Goal: Check status: Check status

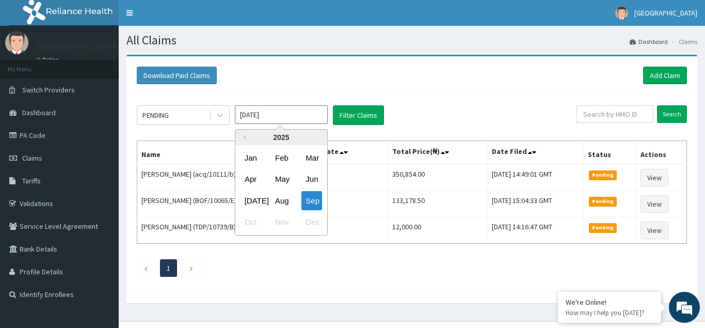
click at [288, 111] on input "[DATE]" at bounding box center [281, 114] width 93 height 19
click at [282, 201] on div "Aug" at bounding box center [281, 200] width 21 height 19
type input "Aug 2025"
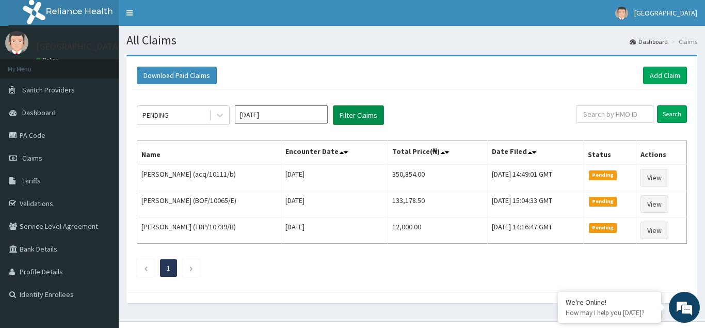
click at [353, 120] on button "Filter Claims" at bounding box center [358, 115] width 51 height 20
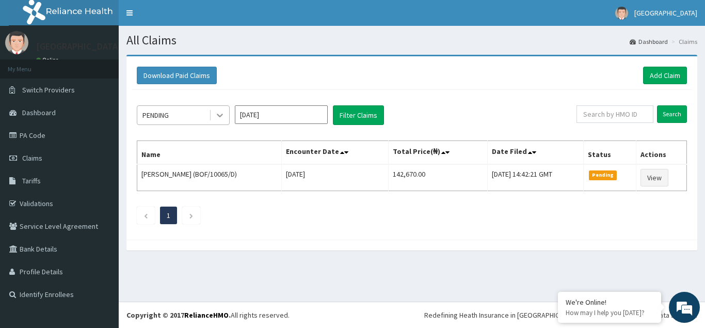
click at [216, 112] on icon at bounding box center [220, 115] width 10 height 10
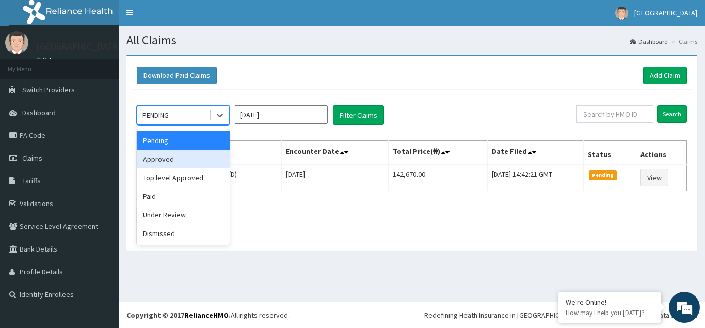
click at [165, 161] on div "Approved" at bounding box center [183, 159] width 93 height 19
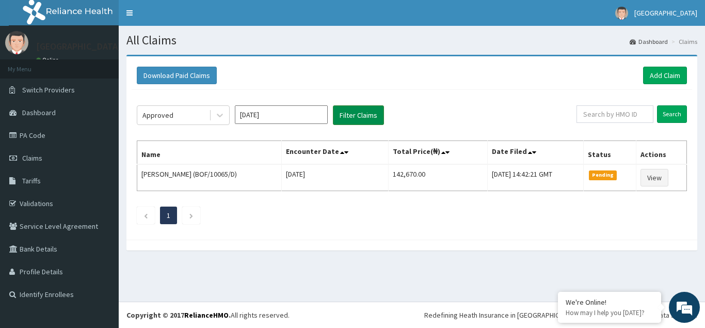
click at [355, 119] on button "Filter Claims" at bounding box center [358, 115] width 51 height 20
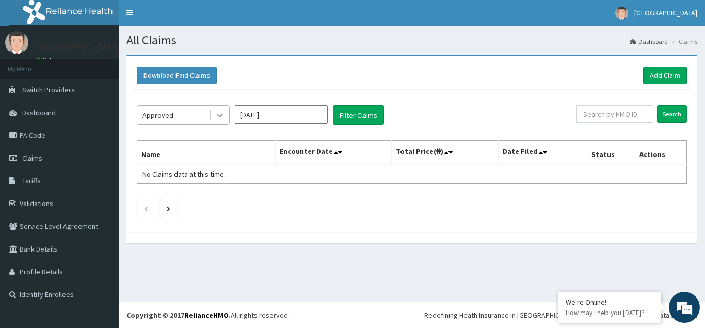
click at [223, 117] on icon at bounding box center [220, 115] width 10 height 10
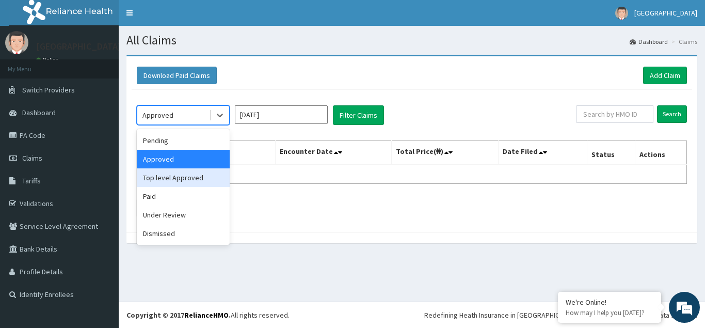
click at [168, 179] on div "Top level Approved" at bounding box center [183, 177] width 93 height 19
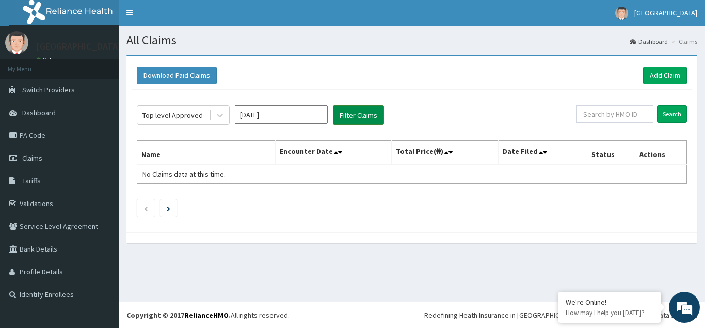
click at [359, 115] on button "Filter Claims" at bounding box center [358, 115] width 51 height 20
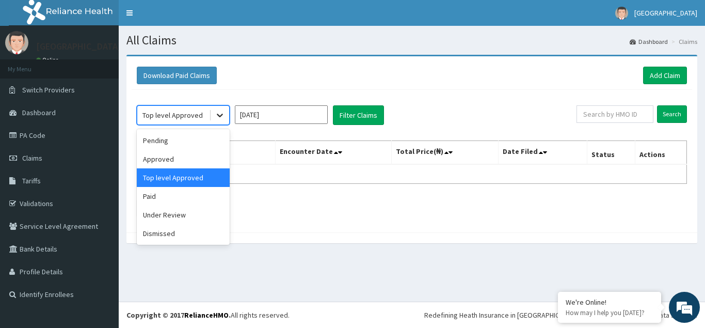
click at [220, 115] on icon at bounding box center [220, 115] width 10 height 10
click at [163, 217] on div "Under Review" at bounding box center [183, 214] width 93 height 19
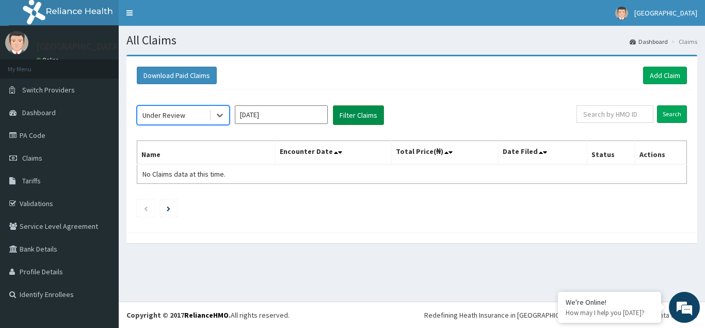
click at [365, 119] on button "Filter Claims" at bounding box center [358, 115] width 51 height 20
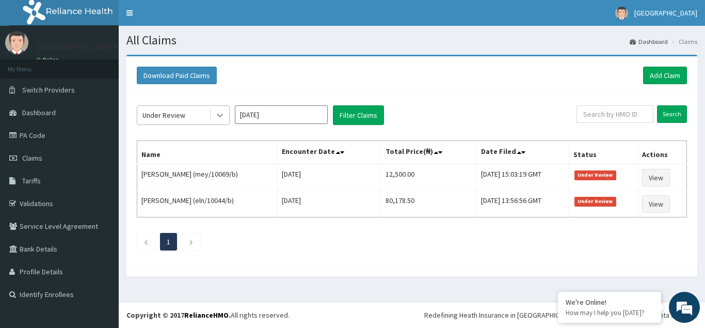
click at [219, 114] on icon at bounding box center [220, 115] width 10 height 10
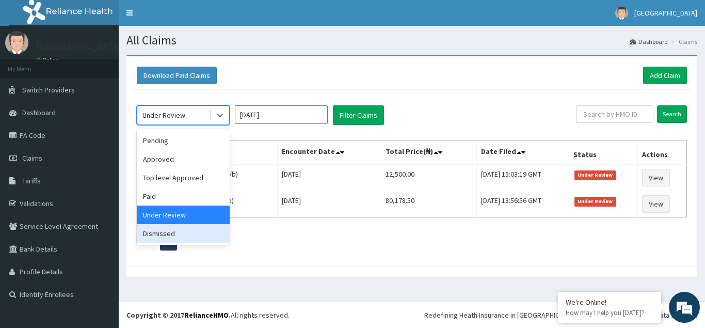
click at [166, 235] on div "Dismissed" at bounding box center [183, 233] width 93 height 19
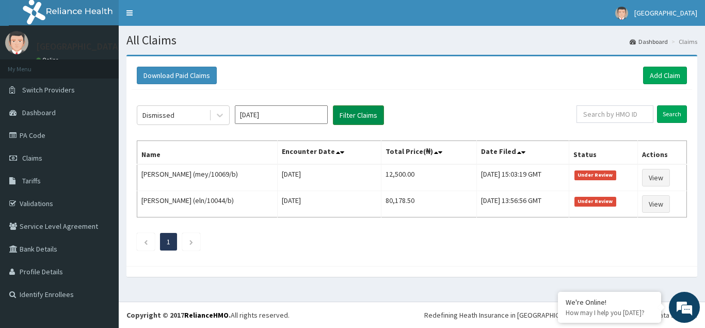
click at [357, 115] on button "Filter Claims" at bounding box center [358, 115] width 51 height 20
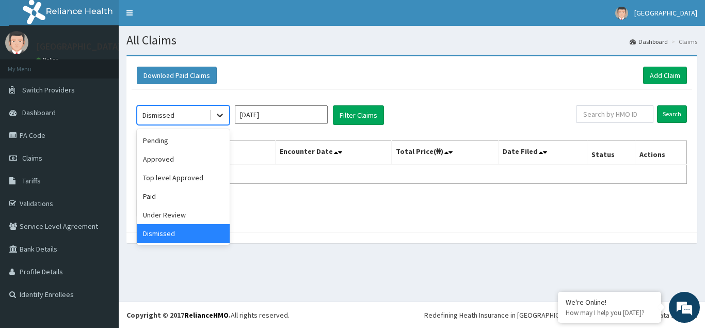
click at [221, 114] on icon at bounding box center [220, 115] width 10 height 10
click at [168, 236] on div "Dismissed" at bounding box center [183, 233] width 93 height 19
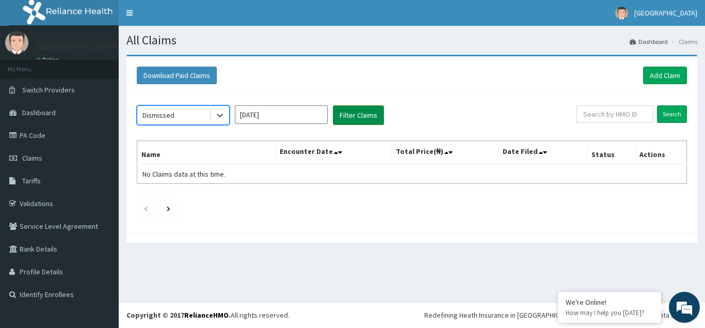
click at [370, 116] on button "Filter Claims" at bounding box center [358, 115] width 51 height 20
click at [218, 113] on icon at bounding box center [220, 115] width 10 height 10
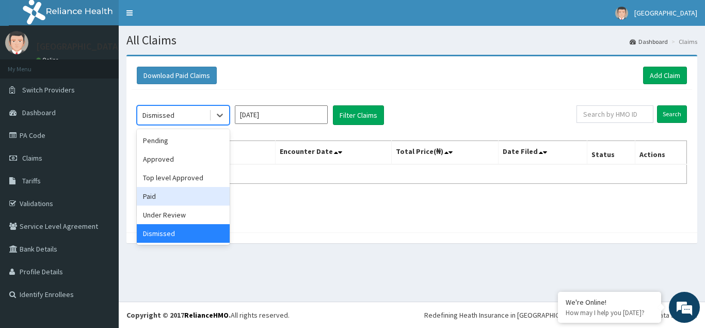
click at [152, 195] on div "Paid" at bounding box center [183, 196] width 93 height 19
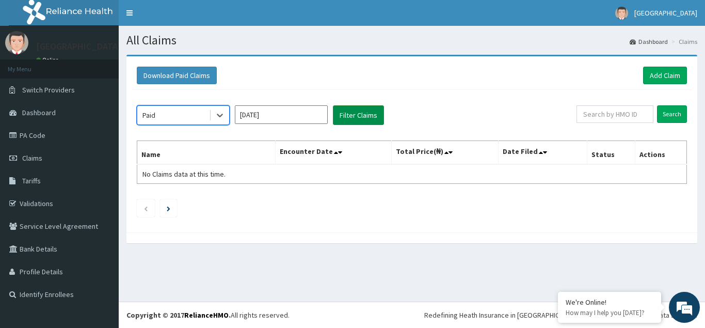
click at [353, 119] on button "Filter Claims" at bounding box center [358, 115] width 51 height 20
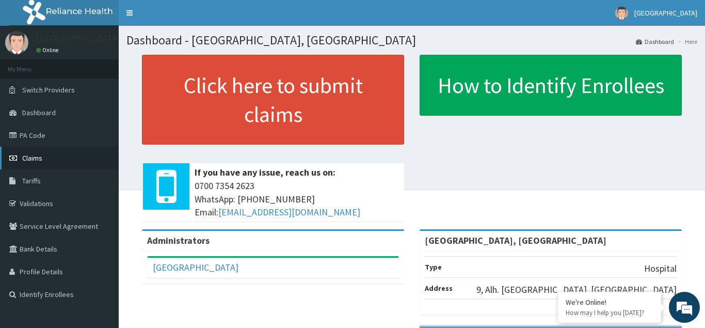
click at [37, 163] on link "Claims" at bounding box center [59, 158] width 119 height 23
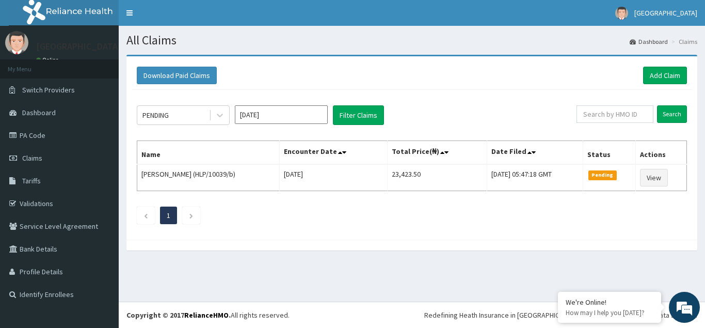
click at [284, 117] on input "Sep 2025" at bounding box center [281, 114] width 93 height 19
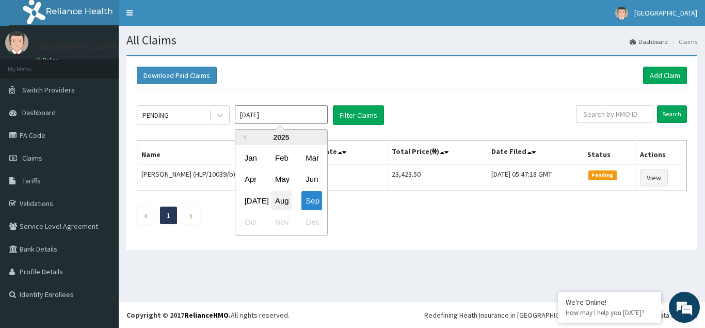
click at [284, 199] on div "Aug" at bounding box center [281, 200] width 21 height 19
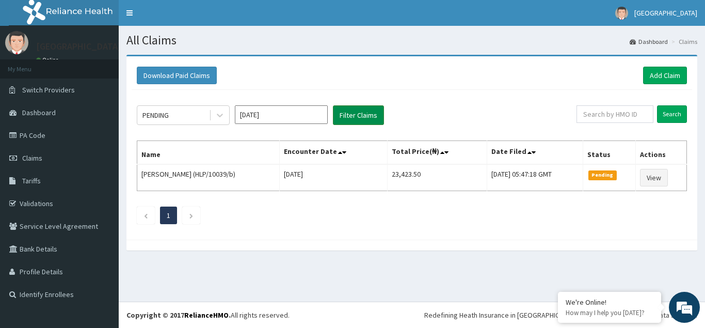
click at [358, 115] on button "Filter Claims" at bounding box center [358, 115] width 51 height 20
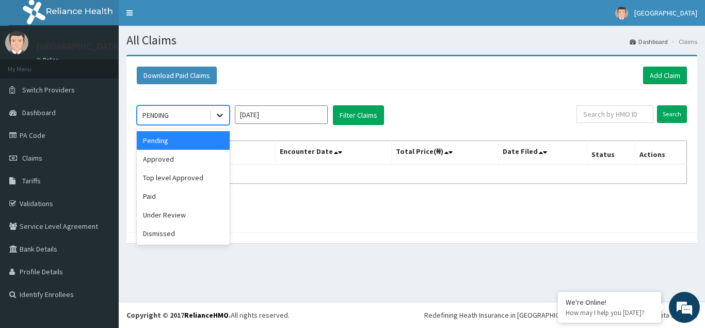
click at [220, 116] on icon at bounding box center [220, 116] width 6 height 4
click at [157, 161] on div "Approved" at bounding box center [183, 159] width 93 height 19
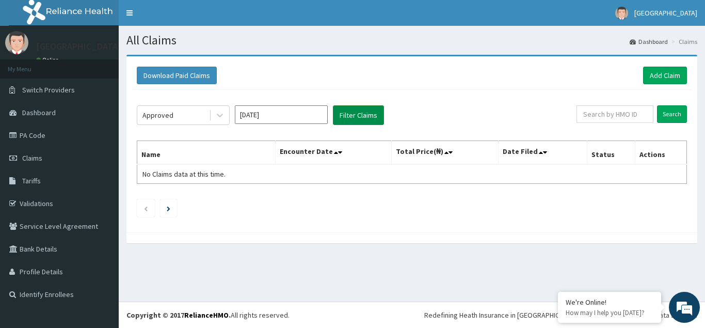
click at [356, 116] on button "Filter Claims" at bounding box center [358, 115] width 51 height 20
click at [355, 115] on button "Filter Claims" at bounding box center [358, 115] width 51 height 20
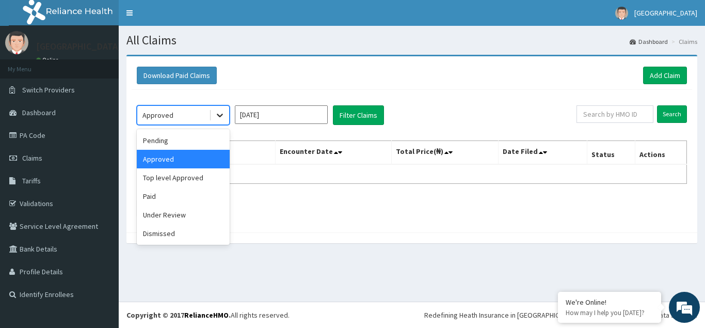
click at [223, 116] on icon at bounding box center [220, 115] width 10 height 10
drag, startPoint x: 174, startPoint y: 179, endPoint x: 228, endPoint y: 165, distance: 55.3
click at [176, 179] on div "Top level Approved" at bounding box center [183, 177] width 93 height 19
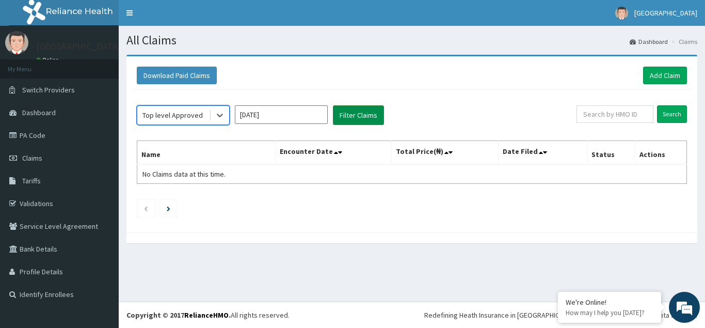
click at [355, 116] on button "Filter Claims" at bounding box center [358, 115] width 51 height 20
click at [220, 116] on icon at bounding box center [220, 116] width 6 height 4
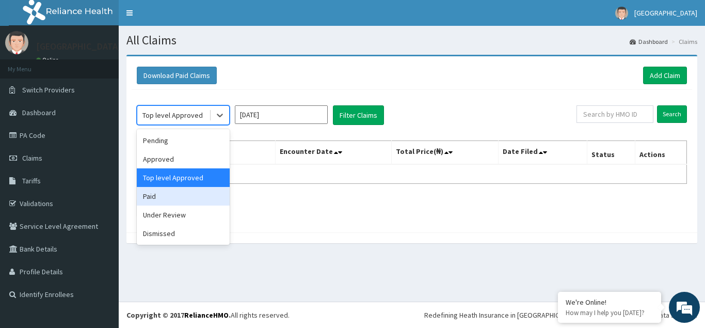
click at [154, 199] on div "Paid" at bounding box center [183, 196] width 93 height 19
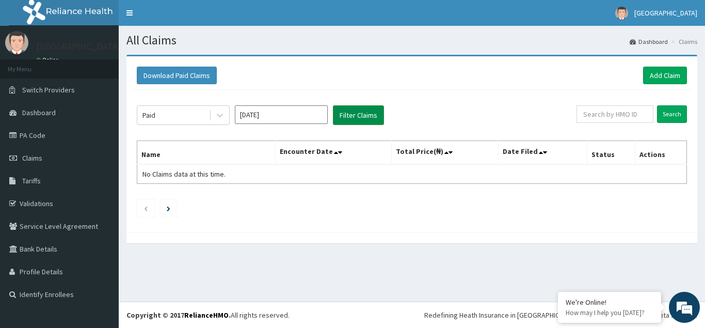
click at [356, 115] on button "Filter Claims" at bounding box center [358, 115] width 51 height 20
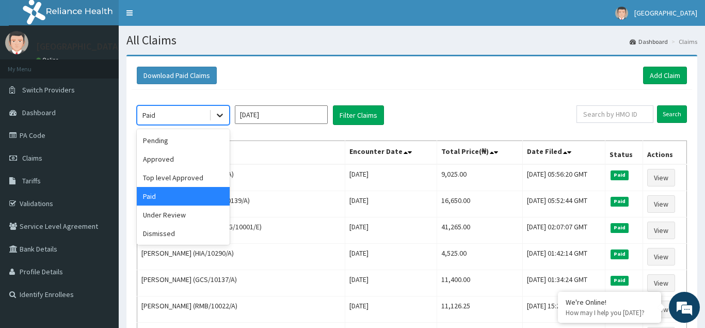
click at [220, 115] on icon at bounding box center [220, 115] width 10 height 10
click at [172, 212] on div "Under Review" at bounding box center [183, 214] width 93 height 19
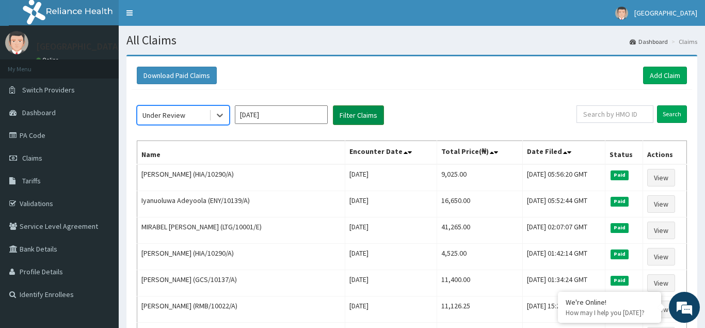
click at [358, 114] on button "Filter Claims" at bounding box center [358, 115] width 51 height 20
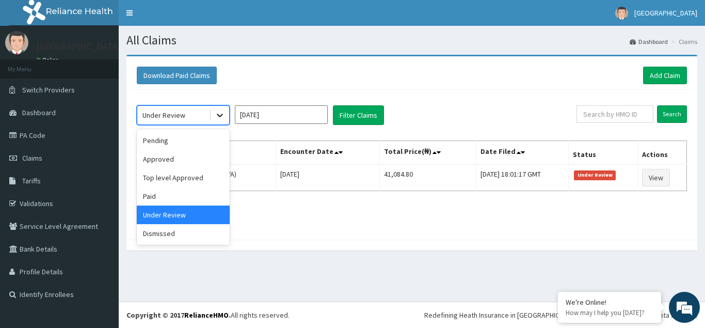
click at [217, 115] on icon at bounding box center [220, 115] width 10 height 10
click at [160, 236] on div "Dismissed" at bounding box center [183, 233] width 93 height 19
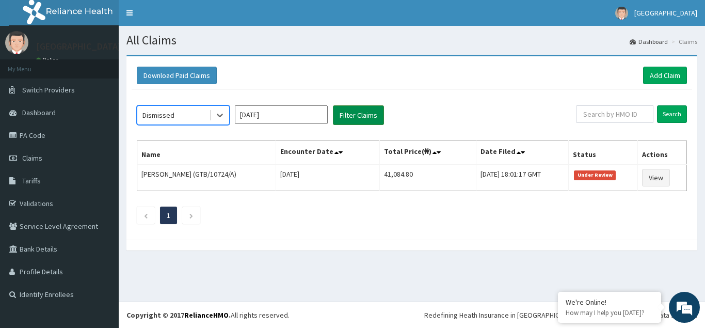
click at [356, 117] on button "Filter Claims" at bounding box center [358, 115] width 51 height 20
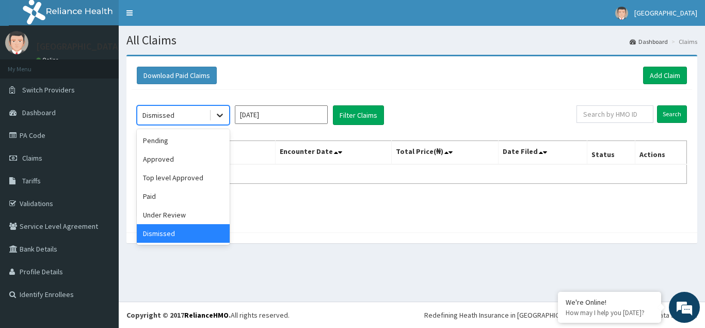
click at [217, 113] on icon at bounding box center [220, 115] width 10 height 10
click at [190, 138] on div "Pending" at bounding box center [183, 140] width 93 height 19
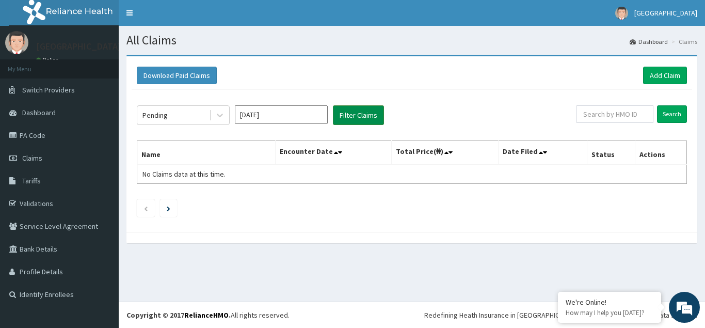
click at [367, 119] on button "Filter Claims" at bounding box center [358, 115] width 51 height 20
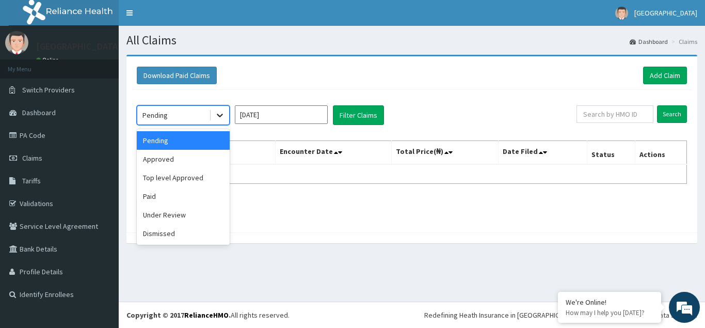
click at [223, 115] on icon at bounding box center [220, 115] width 10 height 10
click at [189, 158] on div "Approved" at bounding box center [183, 159] width 93 height 19
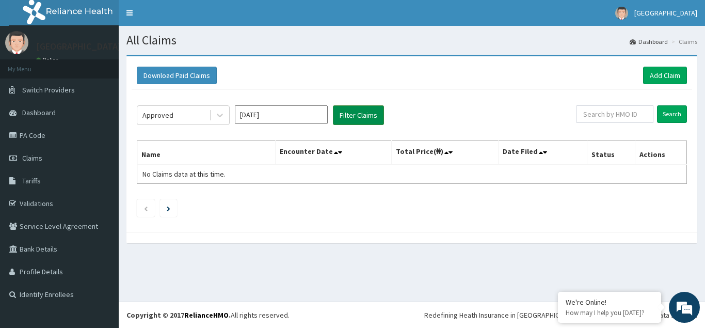
click at [346, 115] on button "Filter Claims" at bounding box center [358, 115] width 51 height 20
click at [219, 113] on icon at bounding box center [220, 115] width 10 height 10
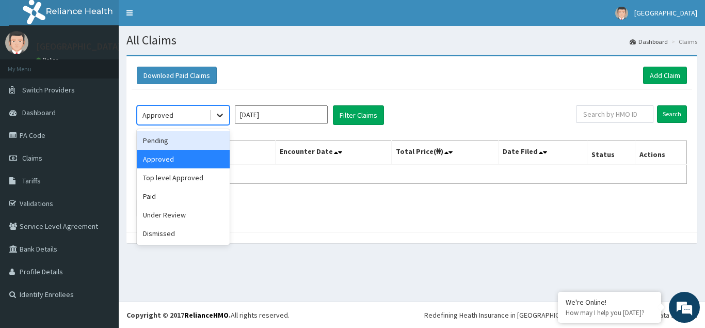
drag, startPoint x: 220, startPoint y: 112, endPoint x: 218, endPoint y: 117, distance: 5.4
click at [220, 112] on icon at bounding box center [220, 115] width 10 height 10
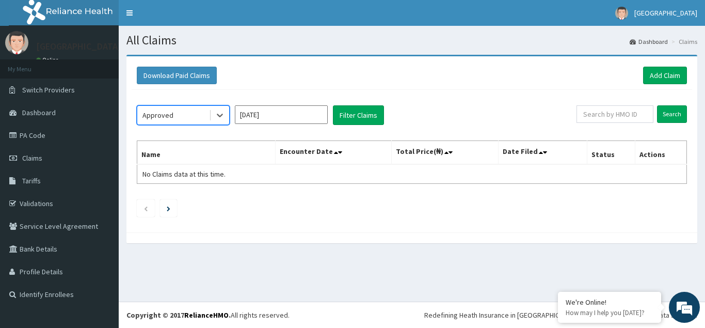
drag, startPoint x: 217, startPoint y: 118, endPoint x: 218, endPoint y: 129, distance: 10.9
click at [218, 118] on icon at bounding box center [220, 115] width 10 height 10
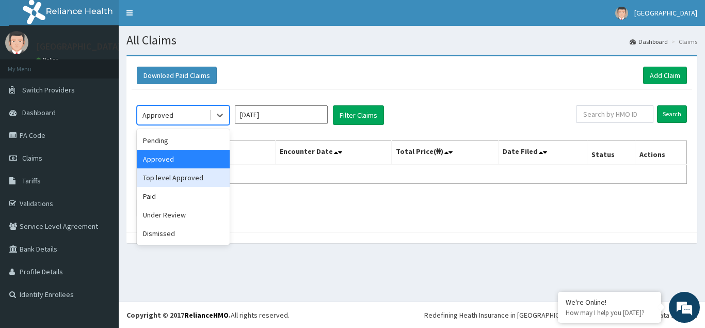
click at [181, 176] on div "Top level Approved" at bounding box center [183, 177] width 93 height 19
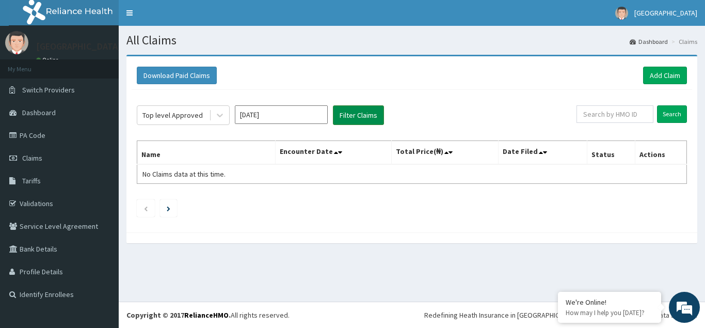
click at [352, 115] on button "Filter Claims" at bounding box center [358, 115] width 51 height 20
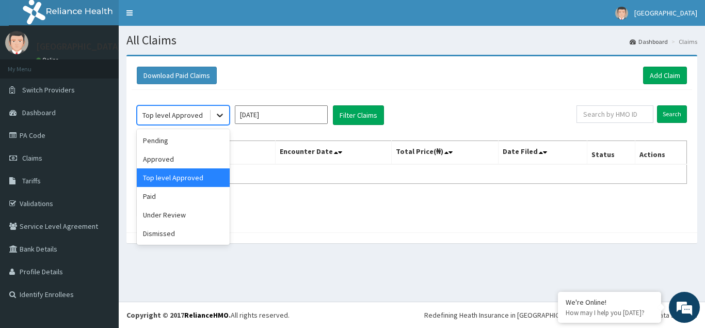
click at [220, 115] on icon at bounding box center [220, 115] width 10 height 10
click at [170, 216] on div "Under Review" at bounding box center [183, 214] width 93 height 19
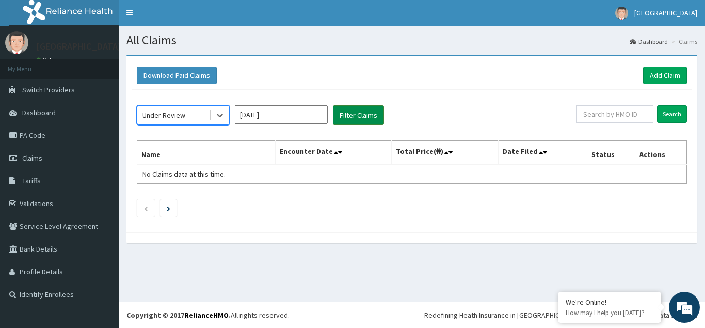
click at [347, 117] on button "Filter Claims" at bounding box center [358, 115] width 51 height 20
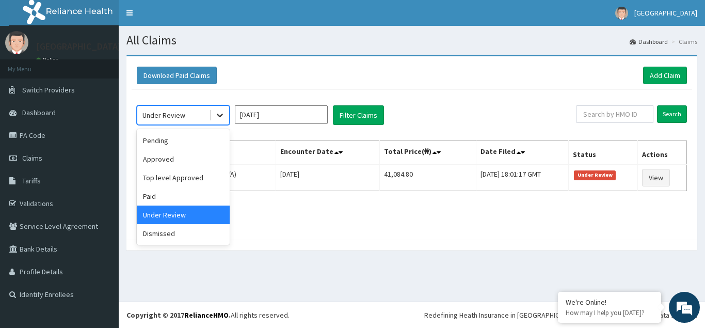
click at [221, 116] on icon at bounding box center [220, 115] width 10 height 10
click at [158, 233] on div "Dismissed" at bounding box center [183, 233] width 93 height 19
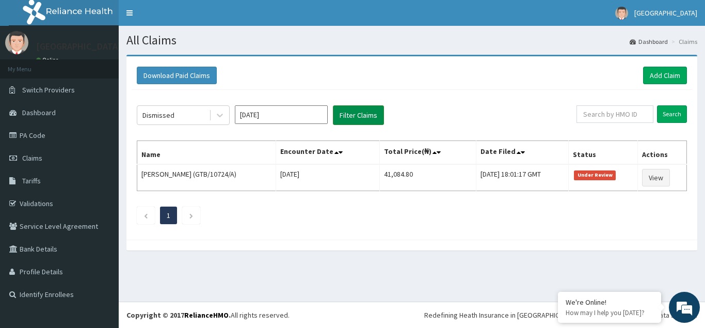
click at [347, 113] on button "Filter Claims" at bounding box center [358, 115] width 51 height 20
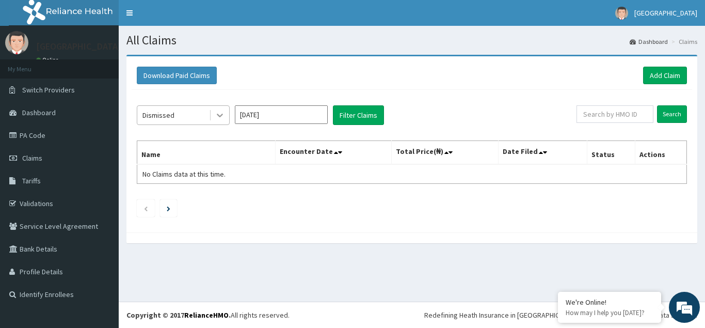
click at [220, 116] on icon at bounding box center [220, 116] width 6 height 4
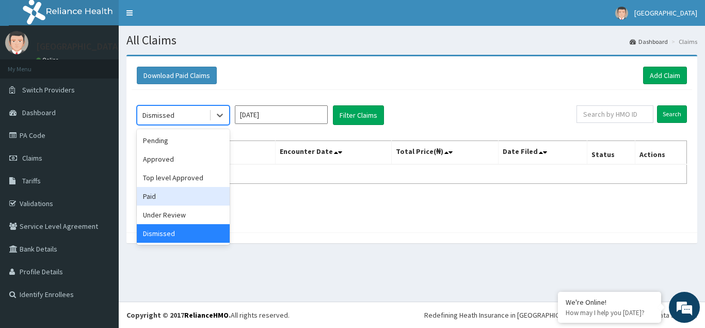
click at [162, 199] on div "Paid" at bounding box center [183, 196] width 93 height 19
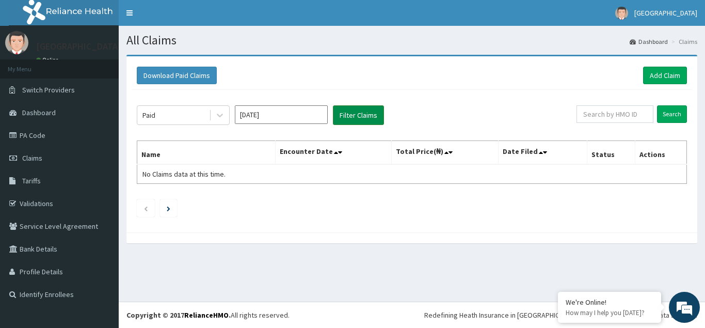
click at [357, 113] on button "Filter Claims" at bounding box center [358, 115] width 51 height 20
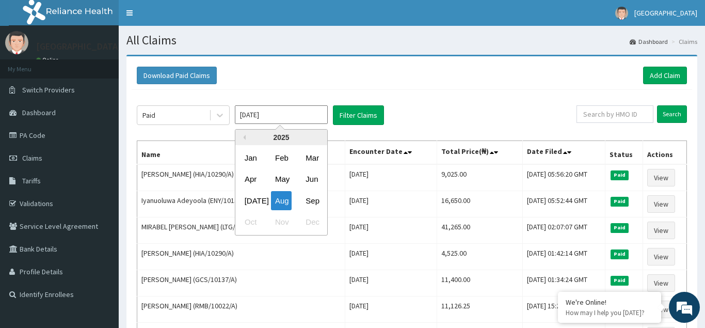
click at [323, 117] on input "Aug 2025" at bounding box center [281, 114] width 93 height 19
click at [250, 200] on div "[DATE]" at bounding box center [251, 200] width 21 height 19
type input "[DATE]"
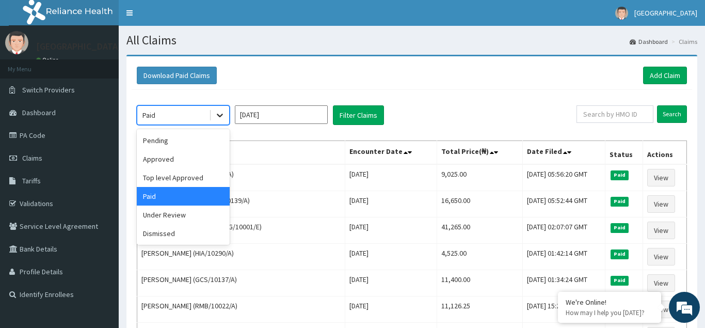
click at [223, 117] on icon at bounding box center [220, 115] width 10 height 10
click at [167, 141] on div "Pending" at bounding box center [183, 140] width 93 height 19
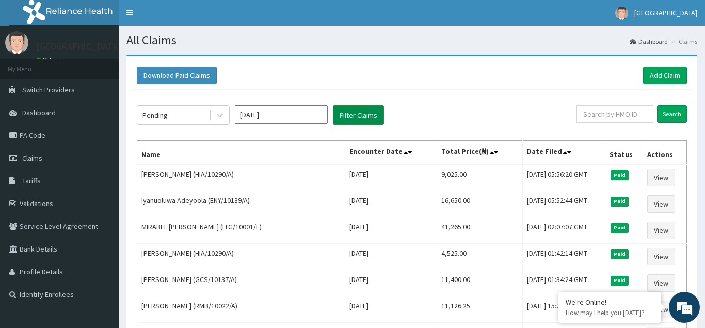
click at [350, 114] on button "Filter Claims" at bounding box center [358, 115] width 51 height 20
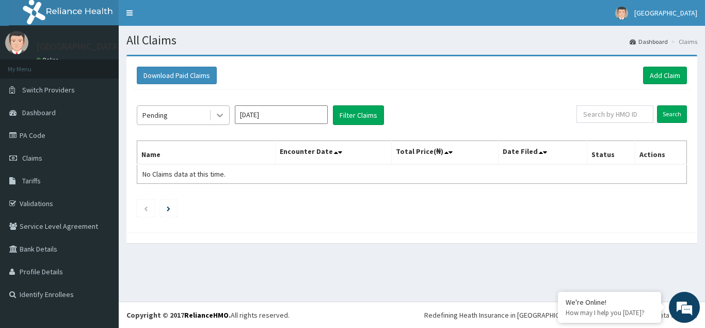
click at [215, 113] on icon at bounding box center [220, 115] width 10 height 10
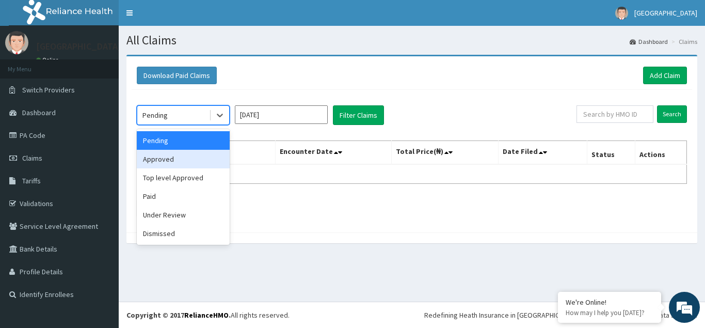
click at [160, 159] on div "Approved" at bounding box center [183, 159] width 93 height 19
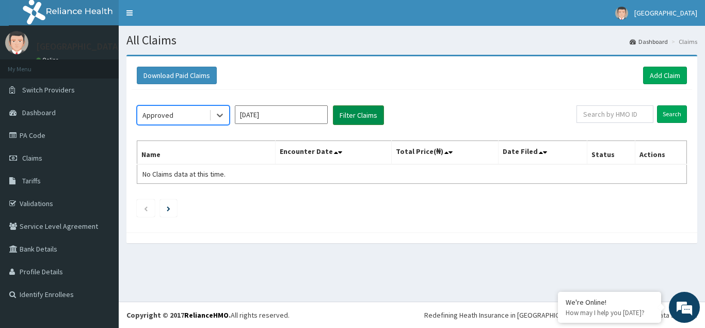
click at [353, 115] on button "Filter Claims" at bounding box center [358, 115] width 51 height 20
click at [221, 114] on icon at bounding box center [220, 115] width 10 height 10
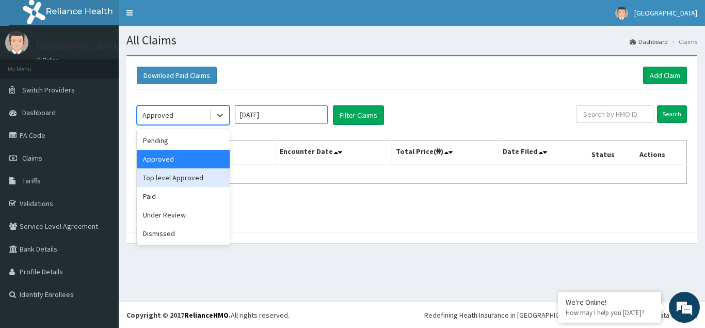
click at [171, 180] on div "Top level Approved" at bounding box center [183, 177] width 93 height 19
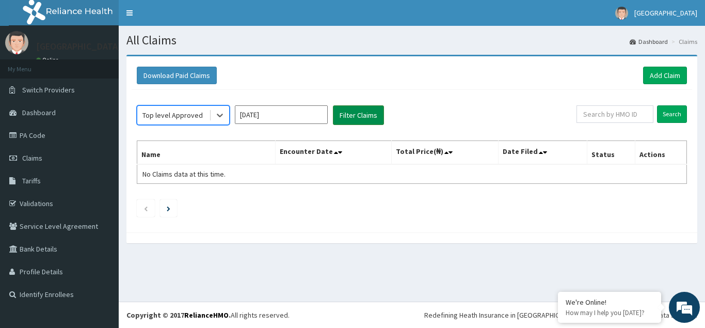
click at [352, 118] on button "Filter Claims" at bounding box center [358, 115] width 51 height 20
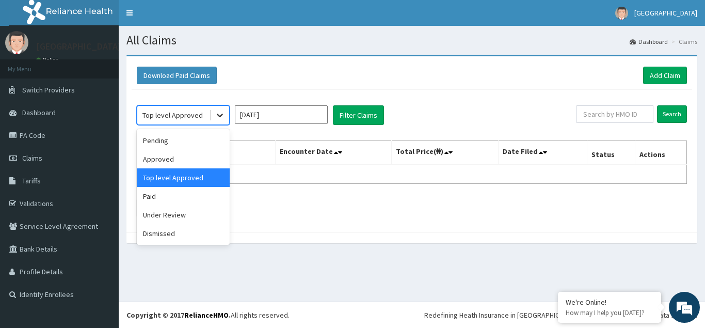
click at [223, 111] on icon at bounding box center [220, 115] width 10 height 10
click at [173, 217] on div "Under Review" at bounding box center [183, 214] width 93 height 19
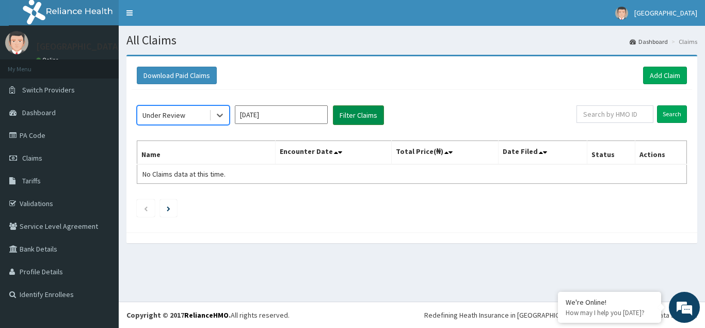
click at [361, 111] on button "Filter Claims" at bounding box center [358, 115] width 51 height 20
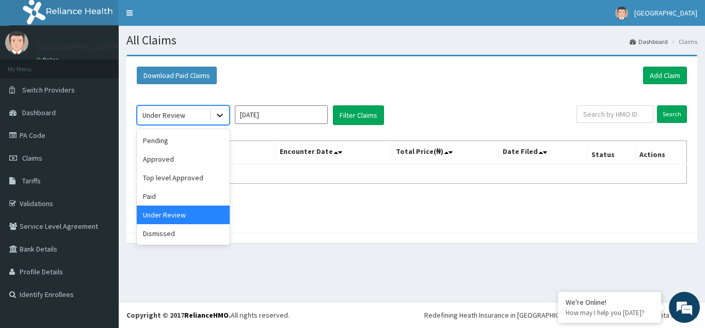
click at [220, 116] on icon at bounding box center [220, 115] width 10 height 10
click at [163, 232] on div "Dismissed" at bounding box center [183, 233] width 93 height 19
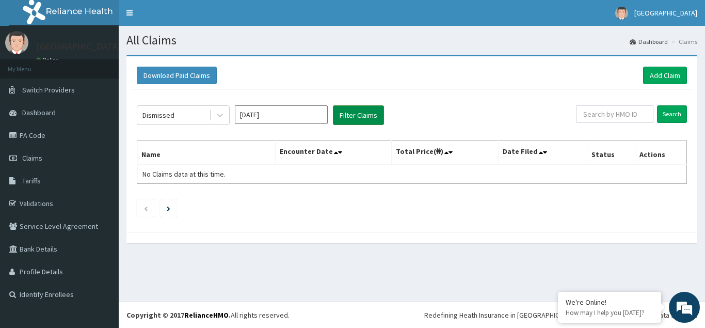
click at [348, 114] on button "Filter Claims" at bounding box center [358, 115] width 51 height 20
click at [27, 154] on link "Claims" at bounding box center [59, 158] width 119 height 23
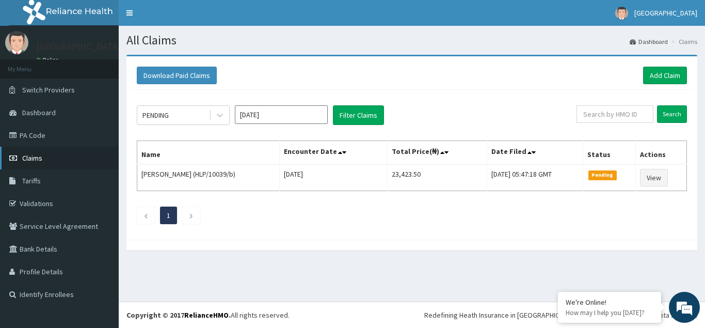
click at [33, 156] on span "Claims" at bounding box center [32, 157] width 20 height 9
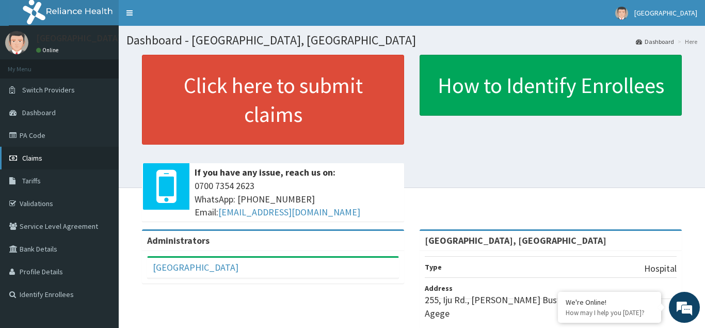
click at [34, 159] on span "Claims" at bounding box center [32, 157] width 20 height 9
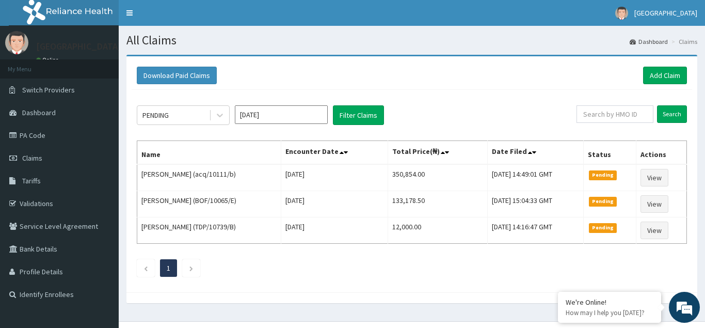
click at [299, 119] on input "[DATE]" at bounding box center [281, 114] width 93 height 19
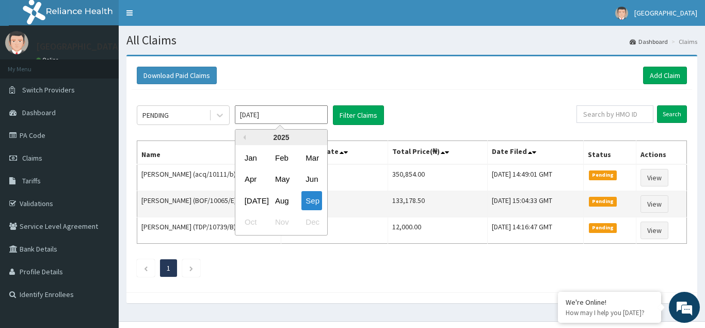
click at [253, 199] on div "[DATE]" at bounding box center [251, 200] width 21 height 19
type input "[DATE]"
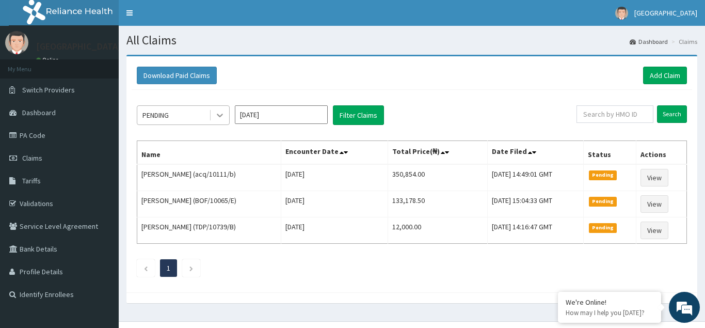
click at [225, 114] on icon at bounding box center [220, 115] width 10 height 10
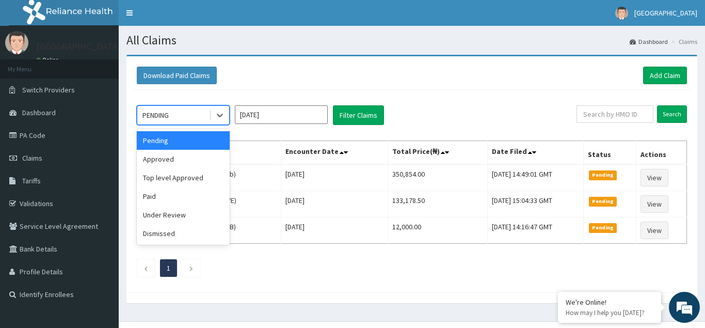
click at [195, 141] on div "Pending" at bounding box center [183, 140] width 93 height 19
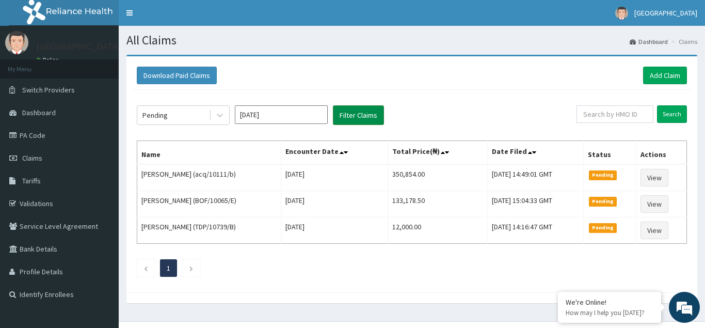
click at [358, 119] on button "Filter Claims" at bounding box center [358, 115] width 51 height 20
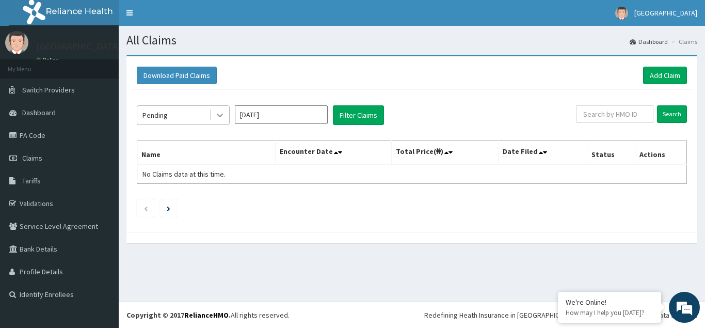
click at [218, 119] on icon at bounding box center [220, 115] width 10 height 10
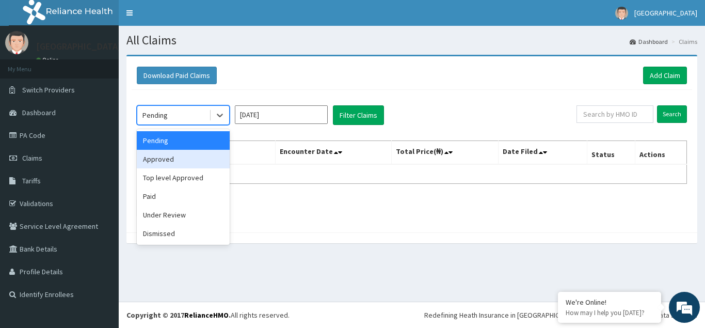
click at [168, 157] on div "Approved" at bounding box center [183, 159] width 93 height 19
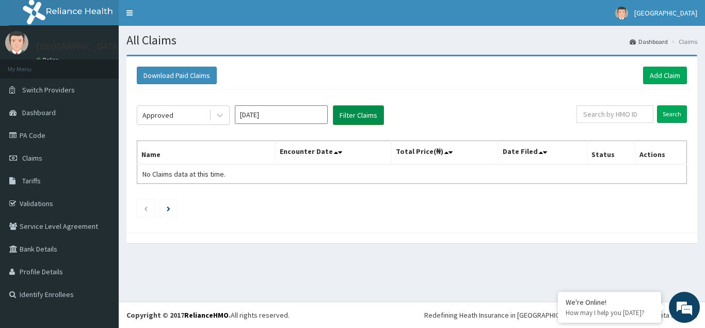
click at [360, 110] on button "Filter Claims" at bounding box center [358, 115] width 51 height 20
click at [357, 117] on button "Filter Claims" at bounding box center [358, 115] width 51 height 20
click at [216, 117] on icon at bounding box center [220, 115] width 10 height 10
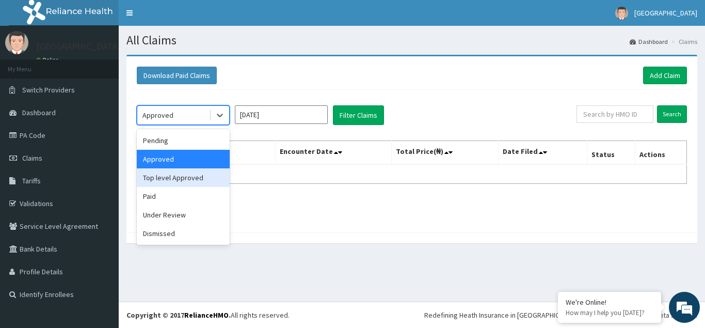
click at [168, 178] on div "Top level Approved" at bounding box center [183, 177] width 93 height 19
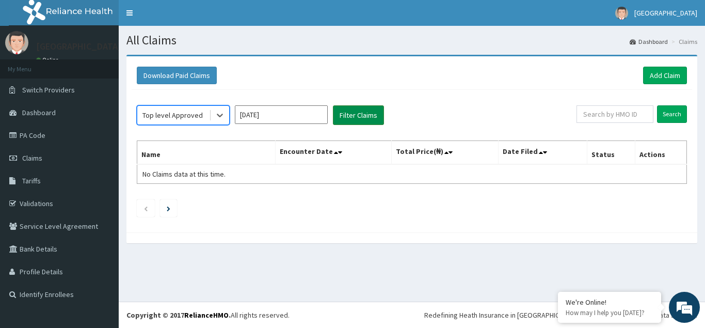
click at [363, 117] on button "Filter Claims" at bounding box center [358, 115] width 51 height 20
click at [356, 114] on button "Filter Claims" at bounding box center [358, 115] width 51 height 20
click at [223, 115] on icon at bounding box center [220, 115] width 10 height 10
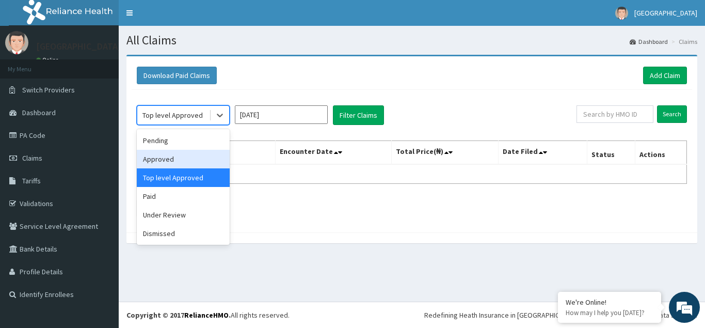
click at [165, 158] on div "Approved" at bounding box center [183, 159] width 93 height 19
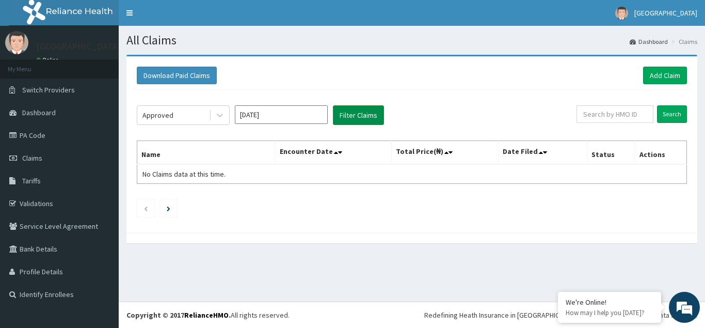
click at [360, 113] on button "Filter Claims" at bounding box center [358, 115] width 51 height 20
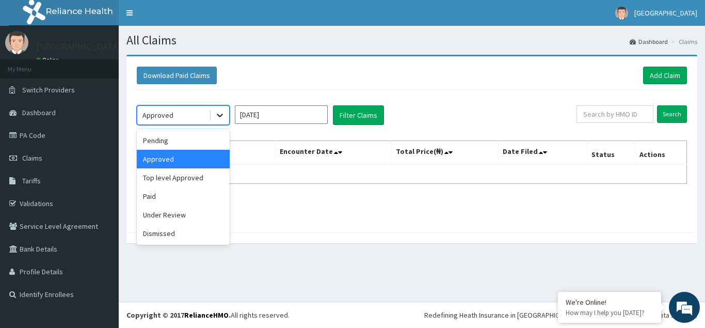
click at [218, 116] on icon at bounding box center [220, 115] width 10 height 10
click at [160, 217] on div "Under Review" at bounding box center [183, 214] width 93 height 19
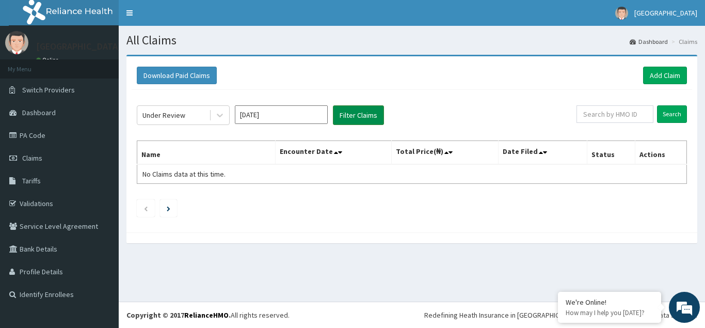
click at [348, 114] on button "Filter Claims" at bounding box center [358, 115] width 51 height 20
click at [221, 118] on icon at bounding box center [220, 115] width 10 height 10
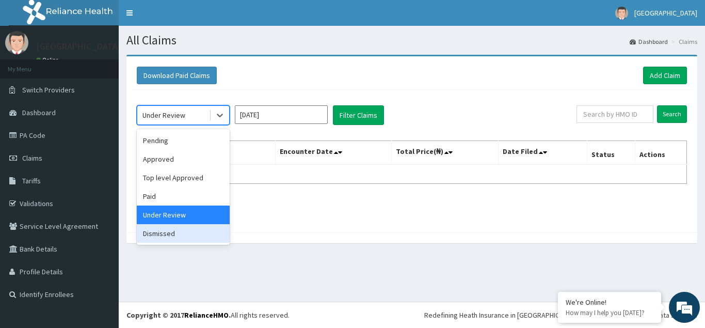
click at [167, 233] on div "Dismissed" at bounding box center [183, 233] width 93 height 19
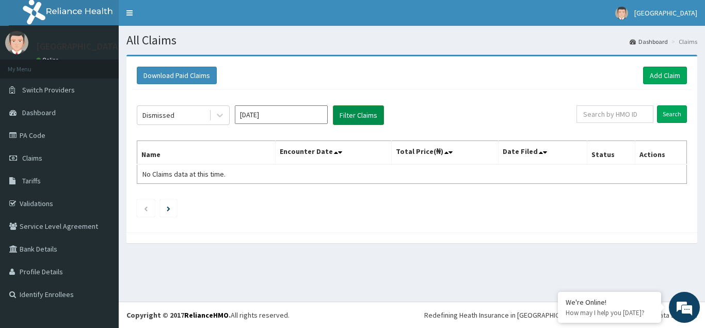
click at [359, 116] on button "Filter Claims" at bounding box center [358, 115] width 51 height 20
click at [216, 115] on icon at bounding box center [220, 115] width 10 height 10
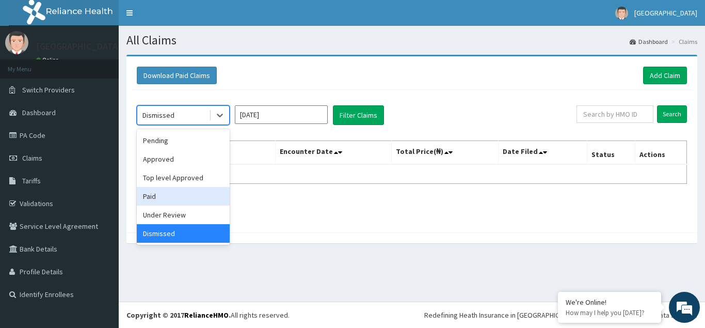
click at [165, 197] on div "Paid" at bounding box center [183, 196] width 93 height 19
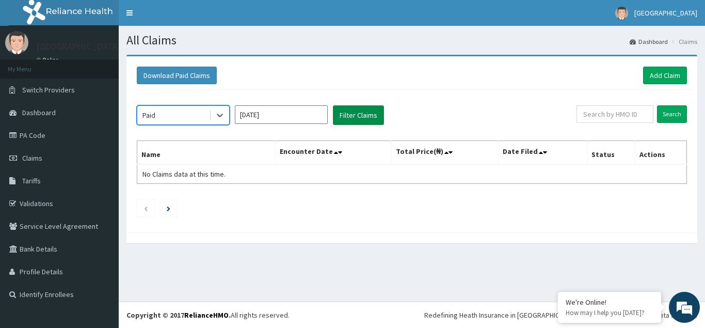
click at [361, 113] on button "Filter Claims" at bounding box center [358, 115] width 51 height 20
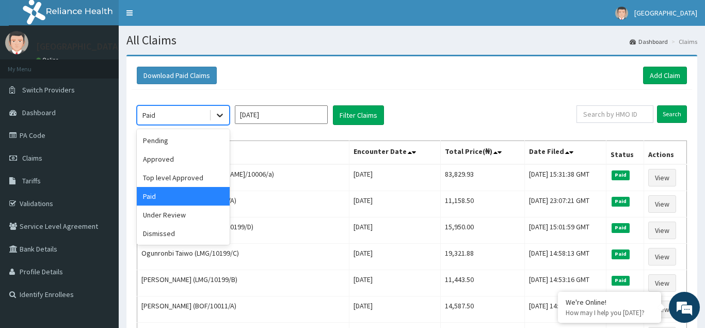
click at [222, 118] on icon at bounding box center [220, 115] width 10 height 10
click at [163, 162] on div "Approved" at bounding box center [183, 159] width 93 height 19
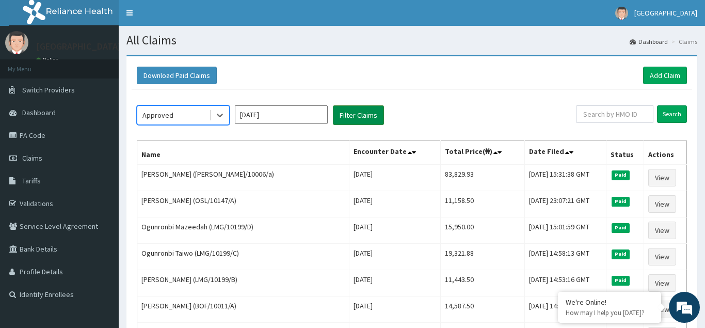
click at [369, 116] on button "Filter Claims" at bounding box center [358, 115] width 51 height 20
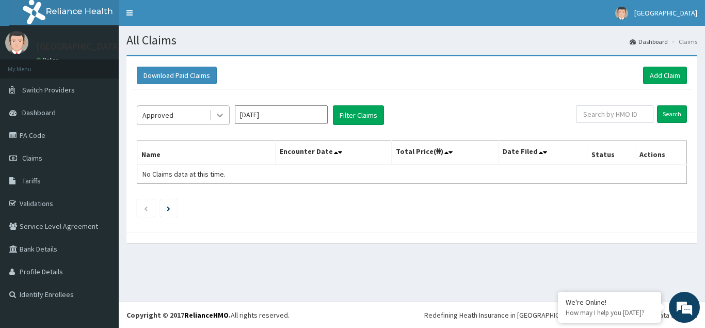
click at [216, 112] on icon at bounding box center [220, 115] width 10 height 10
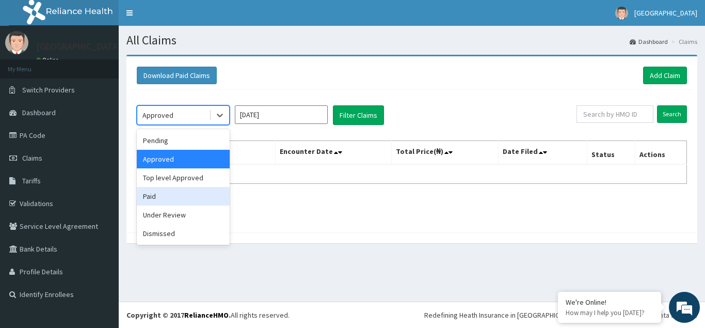
click at [153, 195] on div "Paid" at bounding box center [183, 196] width 93 height 19
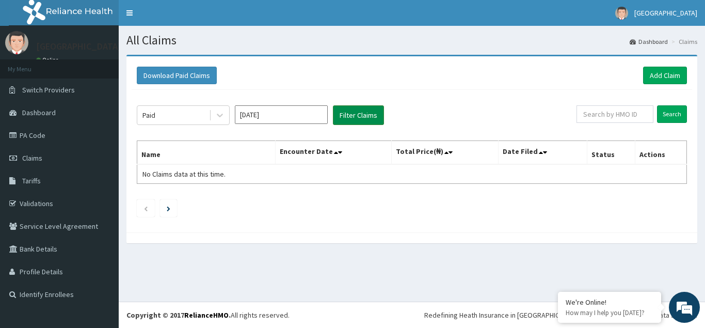
click at [351, 115] on button "Filter Claims" at bounding box center [358, 115] width 51 height 20
